Goal: Task Accomplishment & Management: Complete application form

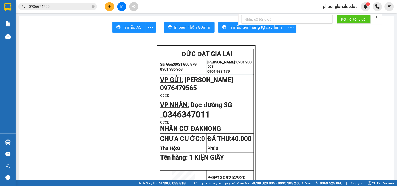
scroll to position [29, 0]
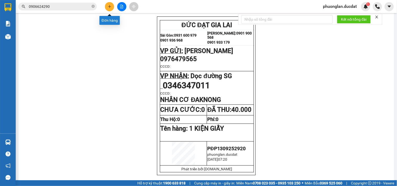
click at [110, 7] on icon "plus" at bounding box center [110, 7] width 4 height 4
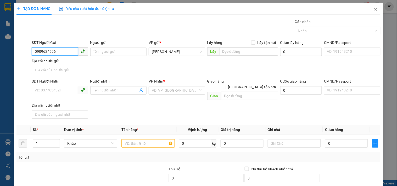
click at [42, 54] on input "0909624596" at bounding box center [55, 51] width 46 height 8
click at [49, 52] on input "0909624596" at bounding box center [55, 51] width 46 height 8
click at [58, 52] on input "0909624596" at bounding box center [55, 51] width 46 height 8
type input "0909624596"
click at [57, 91] on input "SĐT Người Nhận" at bounding box center [55, 90] width 46 height 8
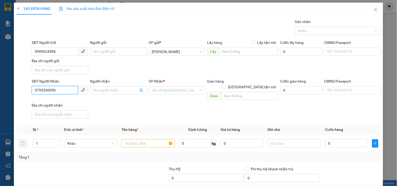
drag, startPoint x: 55, startPoint y: 91, endPoint x: 19, endPoint y: 93, distance: 36.5
click at [19, 93] on div "SĐT Người Nhận 0793260096 0793260096 Người nhận Tên người nhận VP Nhận * VD: VP…" at bounding box center [198, 100] width 365 height 42
type input "0793260096"
click at [170, 91] on input "search" at bounding box center [175, 91] width 46 height 8
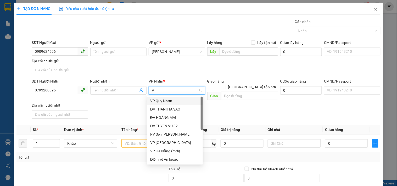
type input "VP"
click at [176, 101] on div "VP Quy Nhơn" at bounding box center [174, 101] width 49 height 6
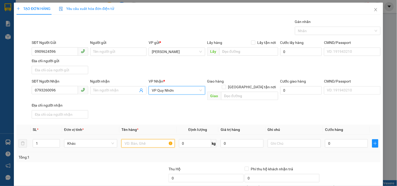
click at [163, 140] on input "text" at bounding box center [147, 144] width 53 height 8
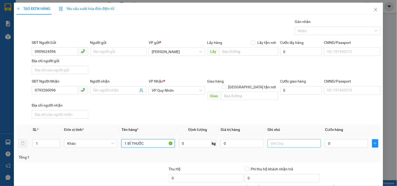
type input "1 BÌ THUỐC"
click at [299, 140] on input "text" at bounding box center [294, 144] width 53 height 8
type input "CC 30K"
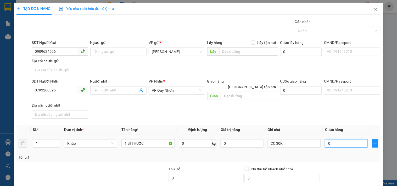
click at [352, 140] on input "0" at bounding box center [346, 144] width 43 height 8
click at [325, 142] on input "0" at bounding box center [346, 144] width 43 height 8
type input "30"
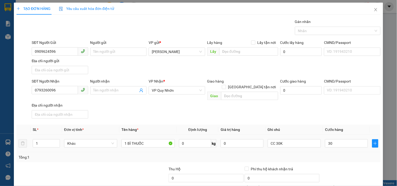
type input "30.000"
click at [325, 156] on div "Tổng: 1" at bounding box center [198, 158] width 364 height 10
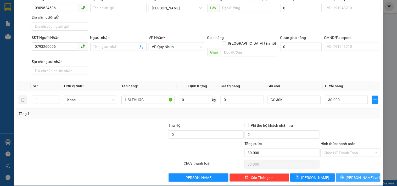
click at [337, 174] on button "[PERSON_NAME] và In" at bounding box center [358, 178] width 45 height 8
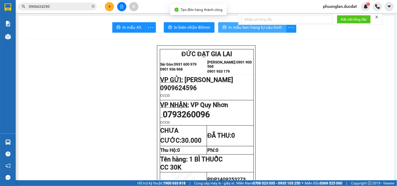
click at [234, 27] on span "In mẫu tem hàng tự cấu hình" at bounding box center [255, 27] width 53 height 7
